Goal: Information Seeking & Learning: Learn about a topic

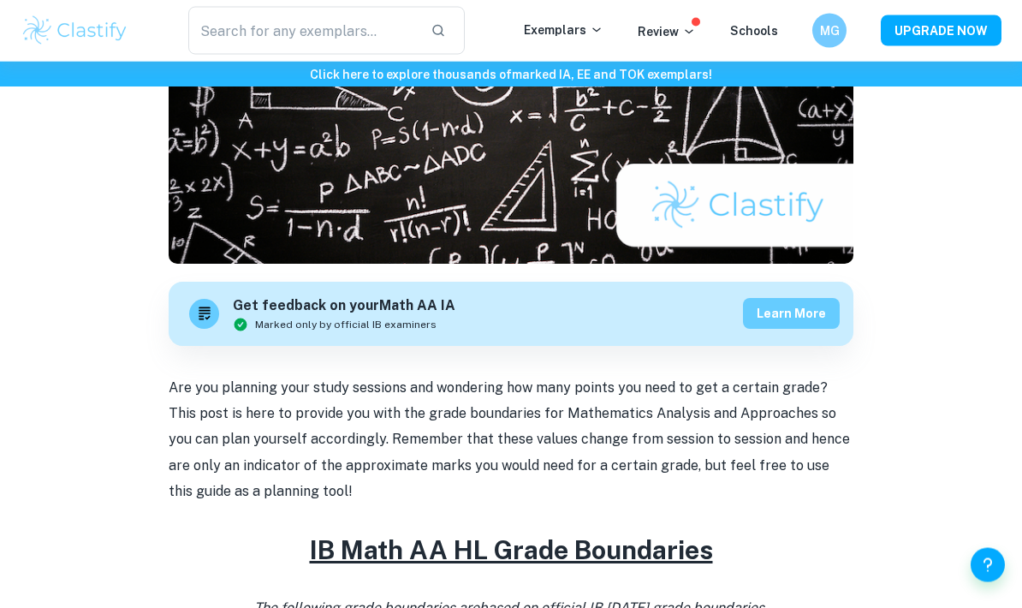
click at [819, 320] on button "Learn more" at bounding box center [791, 314] width 97 height 31
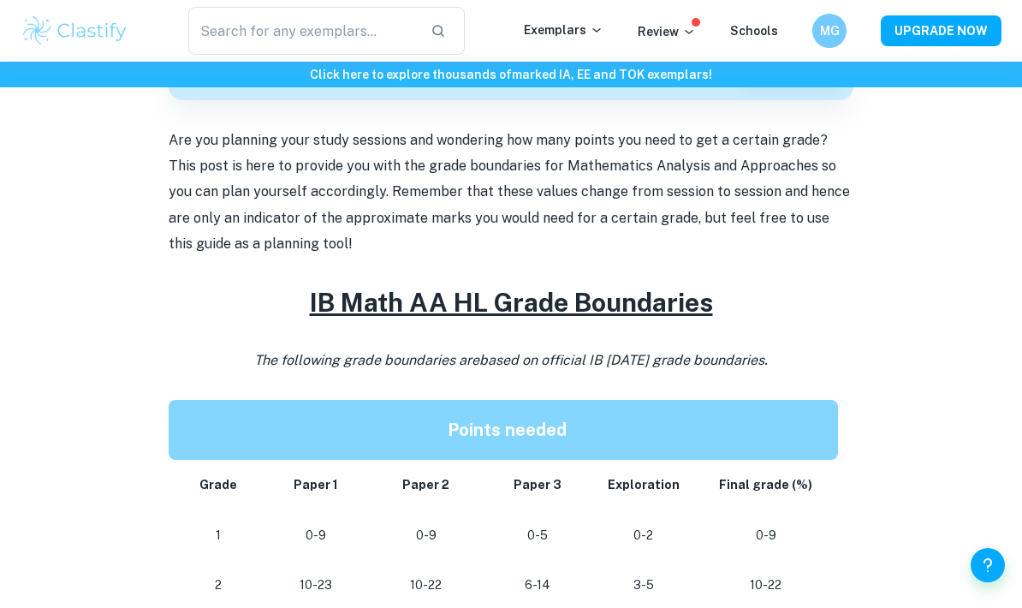
click at [620, 310] on u "IB Math AA HL Grade Boundaries" at bounding box center [511, 302] width 403 height 31
click at [620, 309] on u "IB Math AA HL Grade Boundaries" at bounding box center [511, 302] width 403 height 31
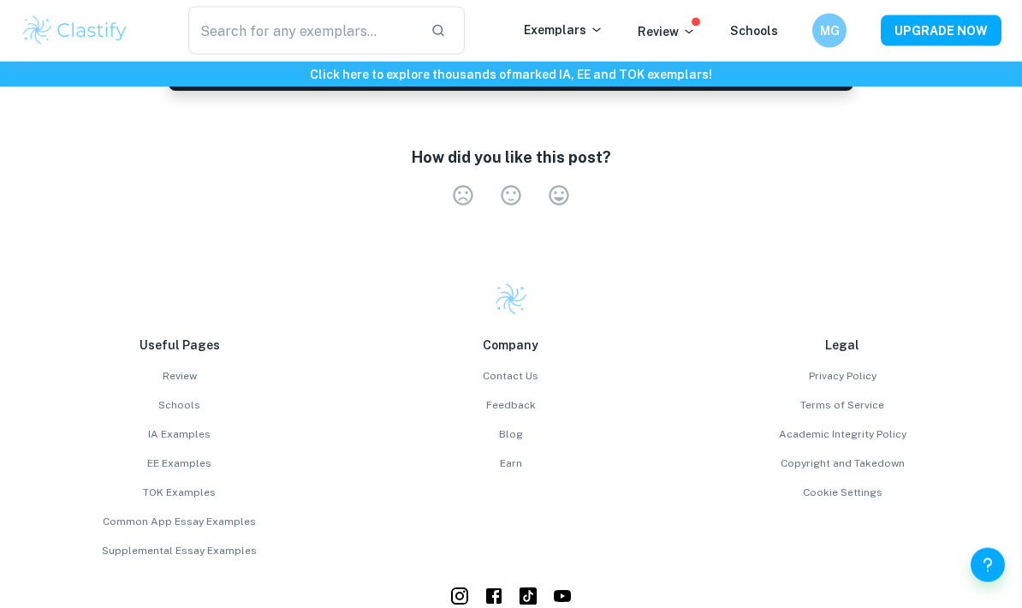
scroll to position [2225, 0]
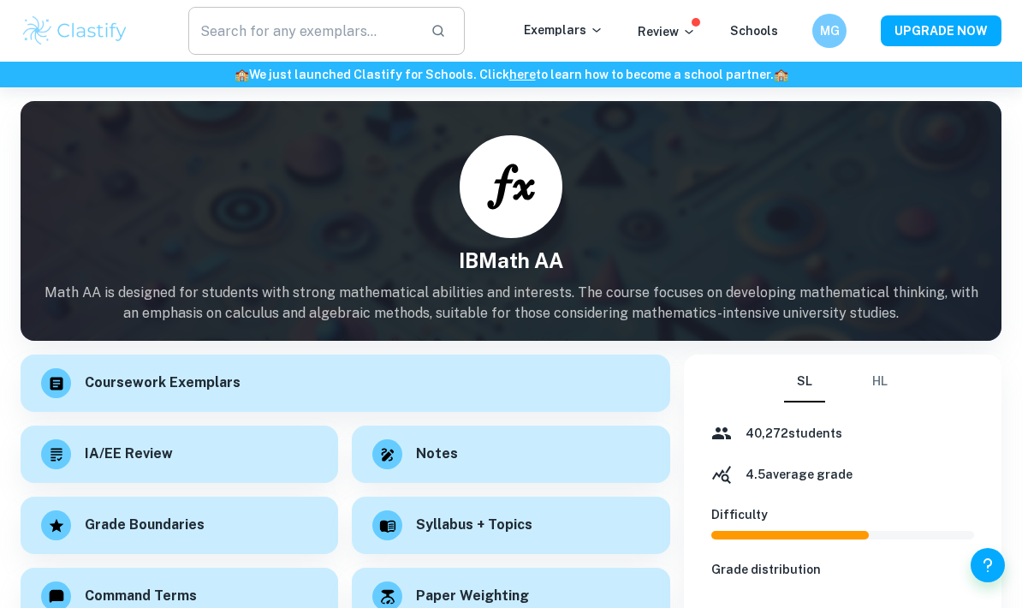
click at [394, 26] on input "text" at bounding box center [302, 31] width 229 height 48
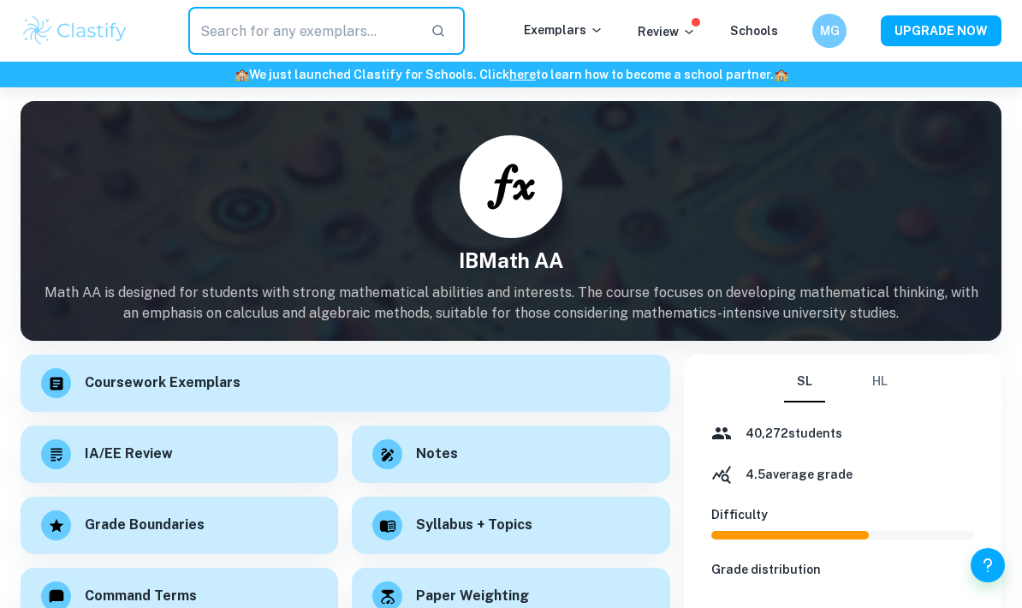
click at [68, 46] on img at bounding box center [75, 31] width 109 height 34
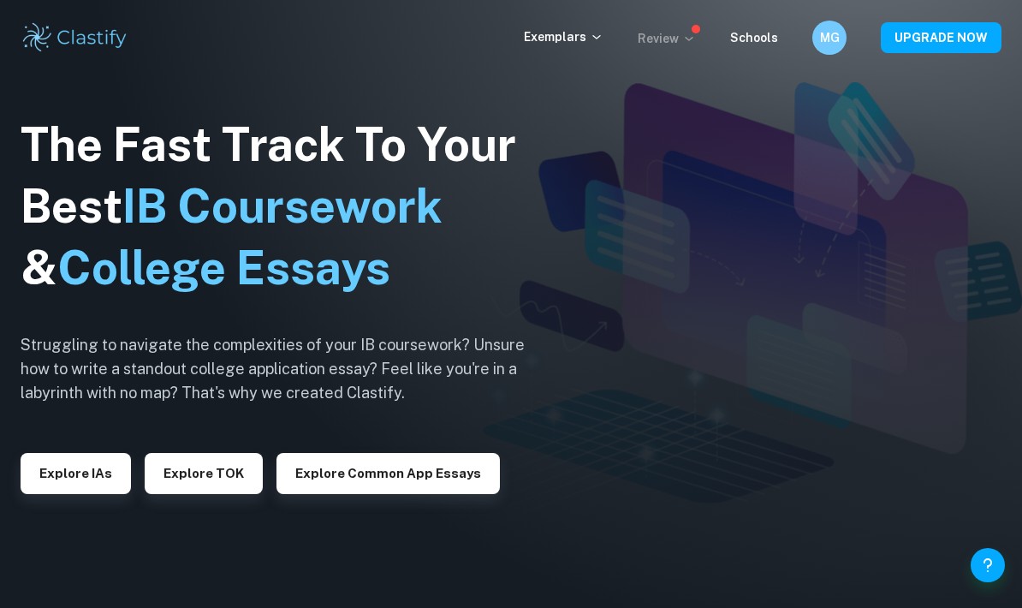
click at [665, 39] on p "Review" at bounding box center [667, 38] width 58 height 19
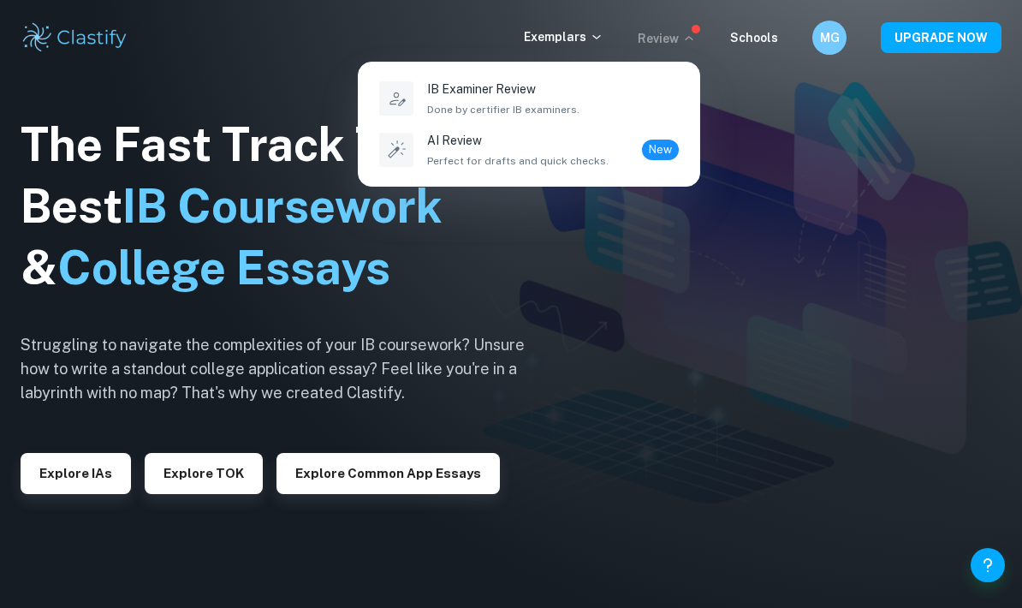
click at [749, 41] on div at bounding box center [511, 304] width 1022 height 608
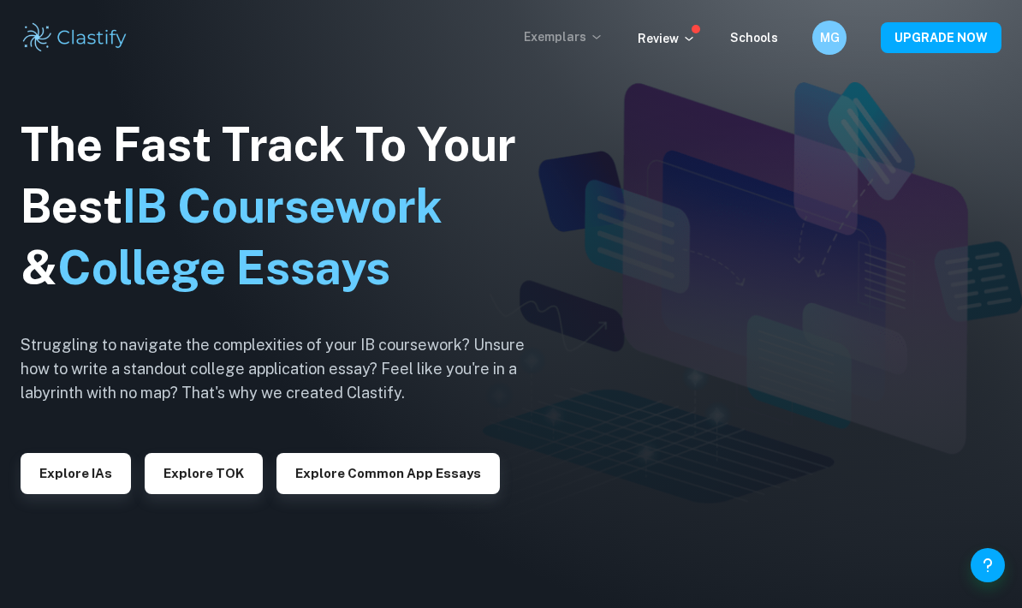
click at [559, 27] on p "Exemplars" at bounding box center [564, 36] width 80 height 19
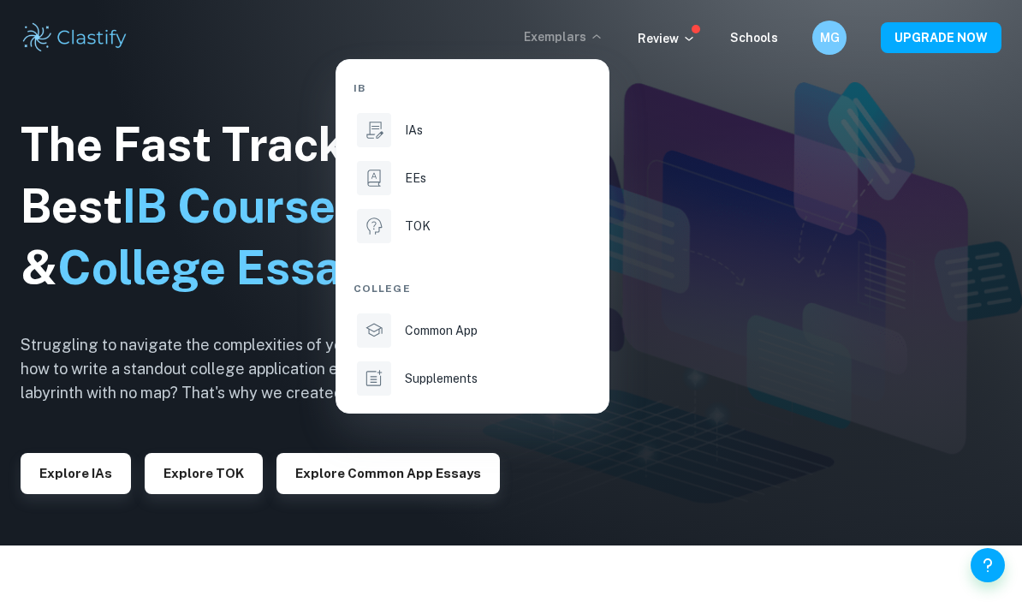
scroll to position [74, 0]
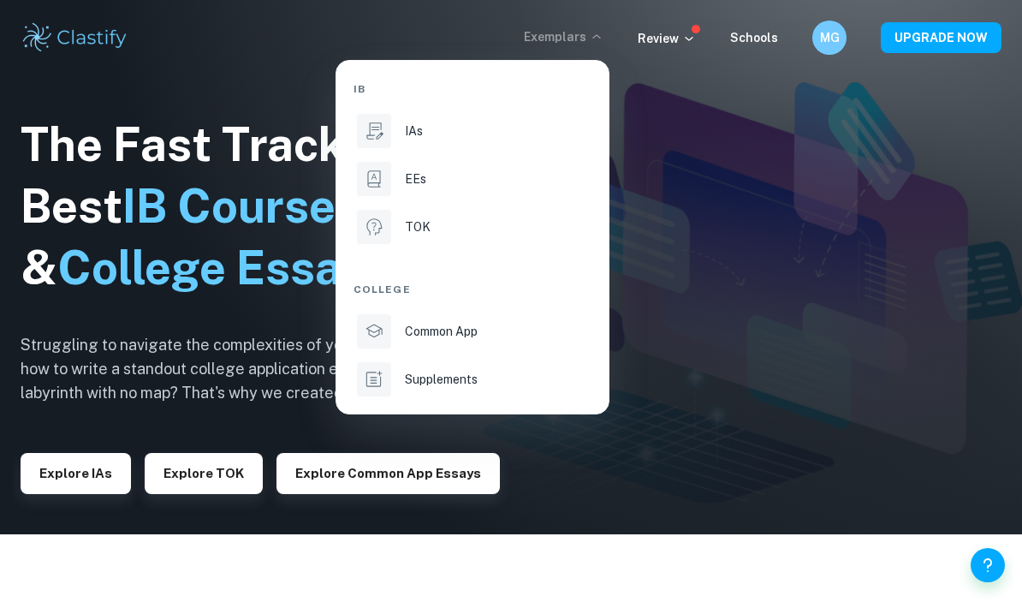
click at [772, 153] on div at bounding box center [511, 304] width 1022 height 608
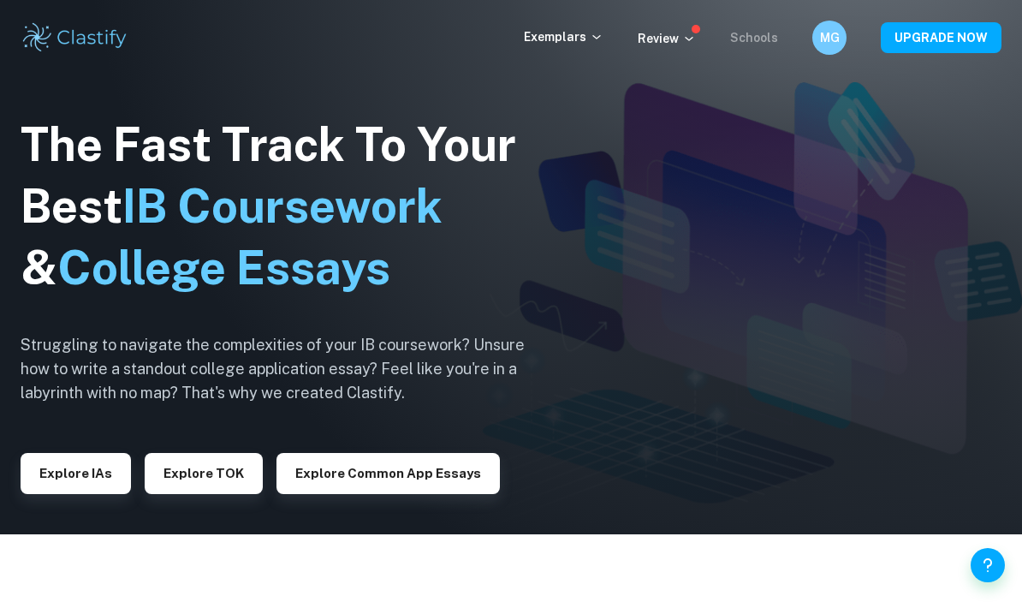
click at [759, 42] on link "Schools" at bounding box center [754, 38] width 48 height 14
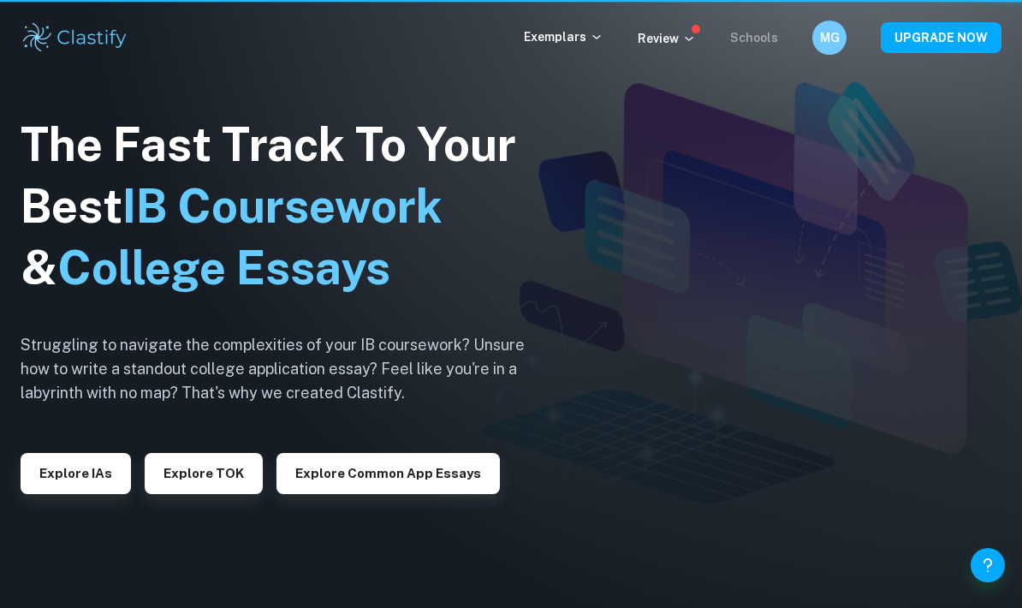
scroll to position [142, 0]
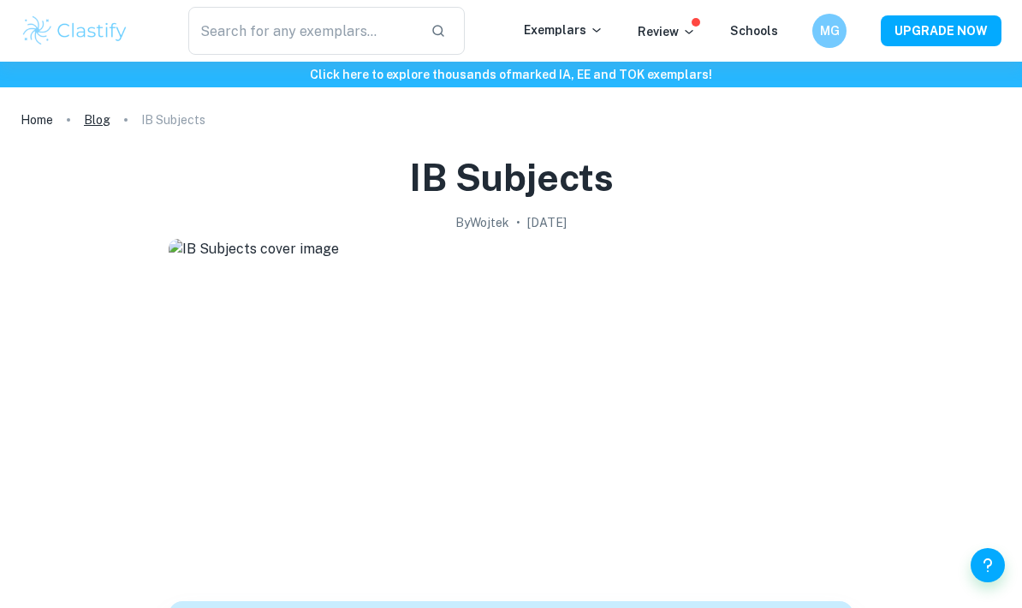
click at [85, 118] on link "Blog" at bounding box center [97, 120] width 27 height 24
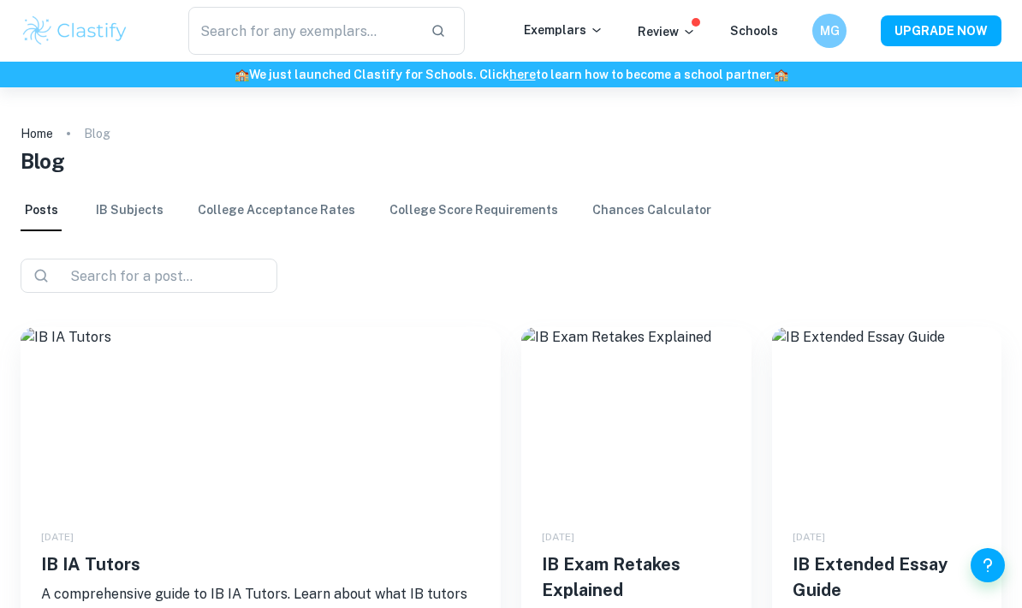
click at [122, 204] on link "IB Subjects" at bounding box center [130, 210] width 68 height 41
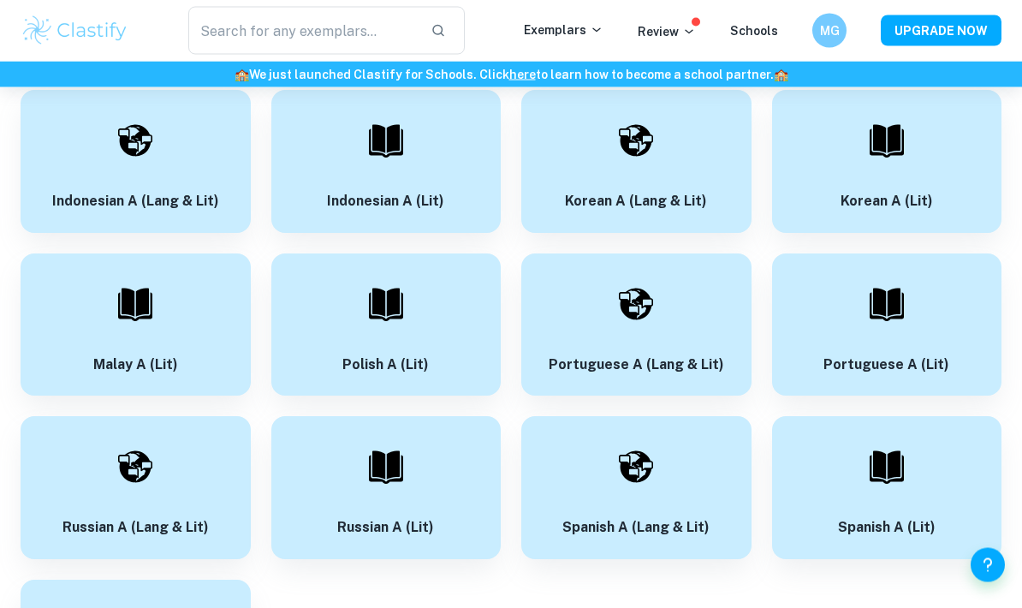
scroll to position [706, 0]
click at [865, 450] on div at bounding box center [887, 465] width 60 height 60
click at [896, 457] on img at bounding box center [887, 465] width 34 height 34
click at [875, 477] on img at bounding box center [887, 465] width 34 height 34
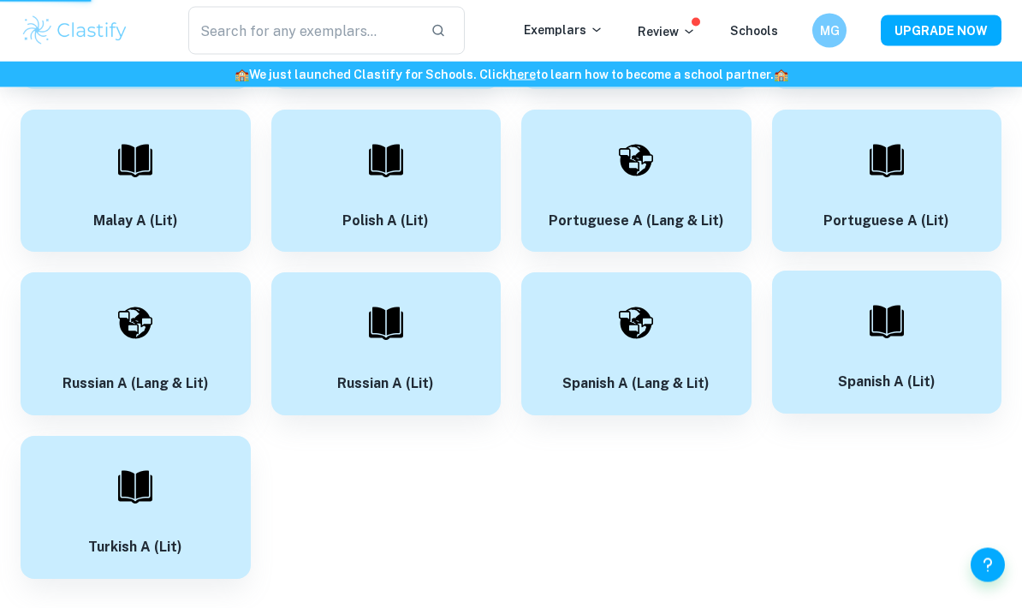
scroll to position [853, 0]
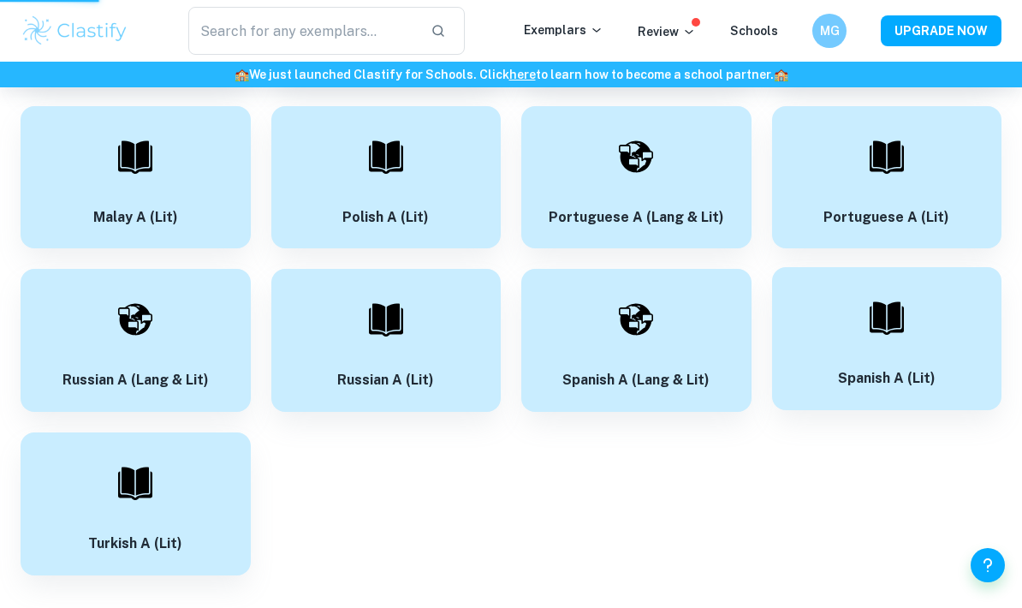
click at [938, 315] on div "Spanish A (Lit)" at bounding box center [887, 338] width 230 height 143
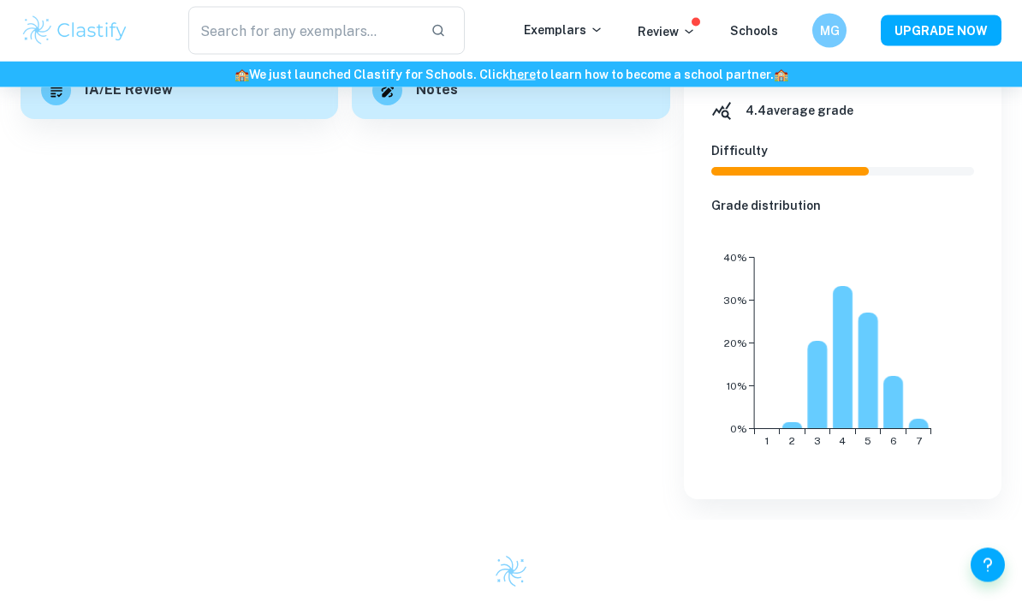
scroll to position [381, 0]
click at [888, 405] on rect at bounding box center [894, 402] width 21 height 53
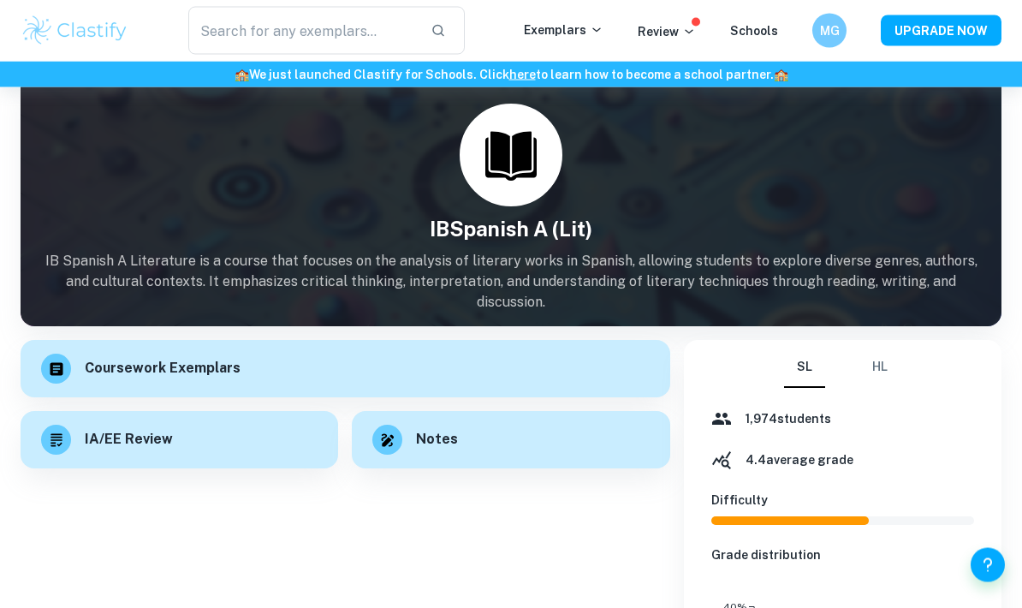
scroll to position [0, 0]
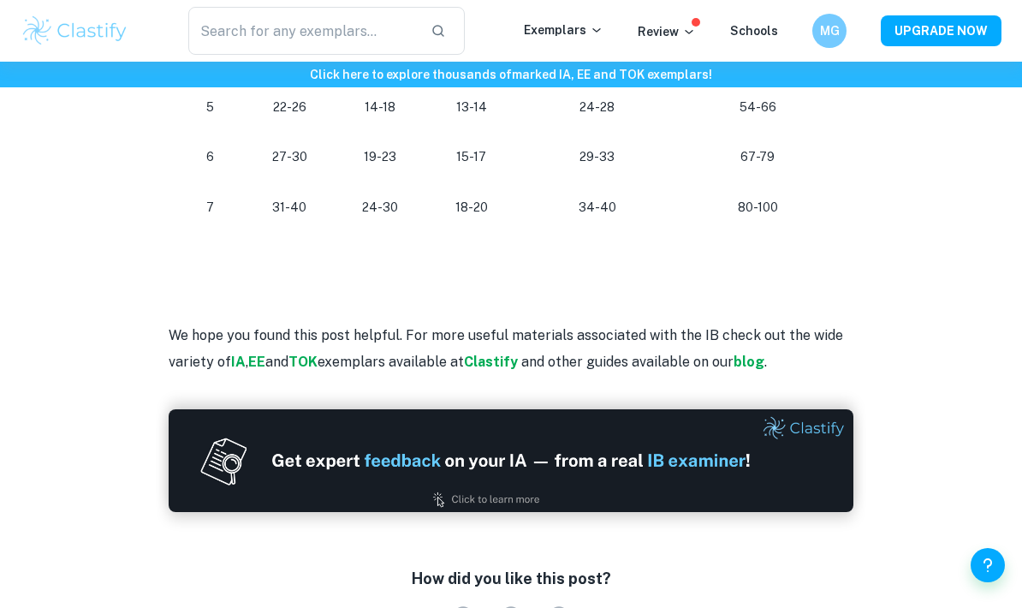
scroll to position [1438, 0]
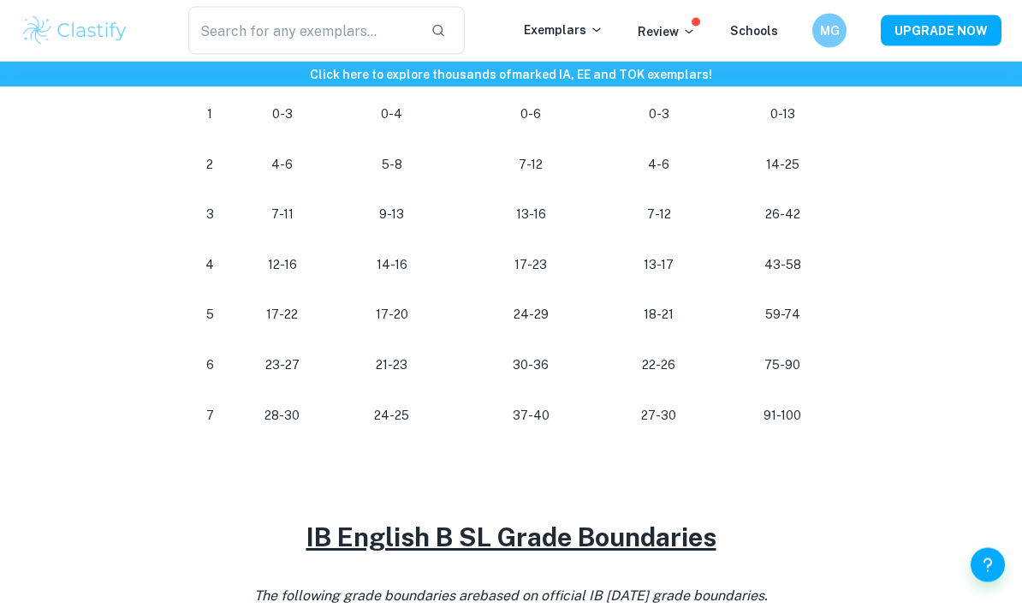
scroll to position [1013, 0]
